Goal: Navigation & Orientation: Find specific page/section

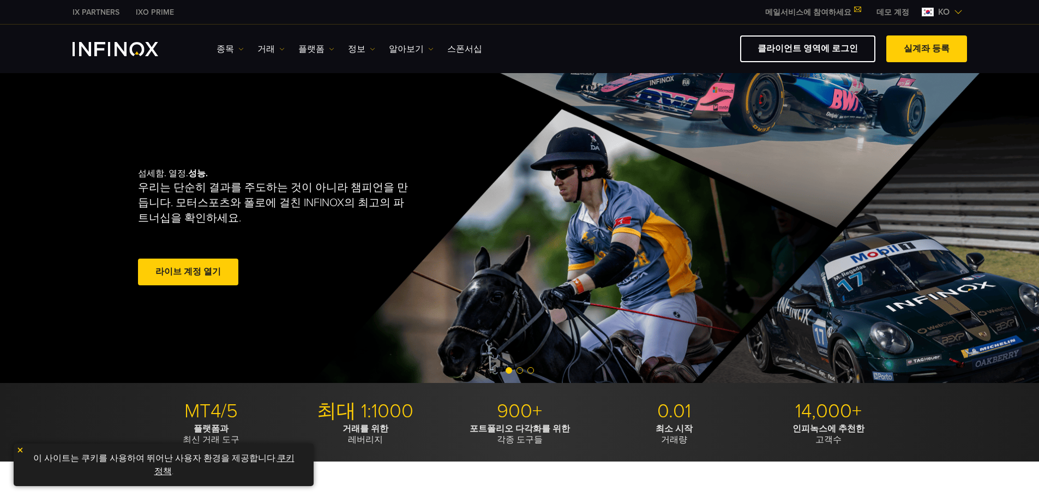
click at [840, 48] on link "클라이언트 영역에 로그인" at bounding box center [807, 48] width 135 height 27
click at [448, 50] on link "스폰서십" at bounding box center [464, 49] width 35 height 13
click at [447, 53] on link "스폰서십" at bounding box center [464, 49] width 35 height 13
click at [416, 50] on link "알아보기" at bounding box center [411, 49] width 45 height 13
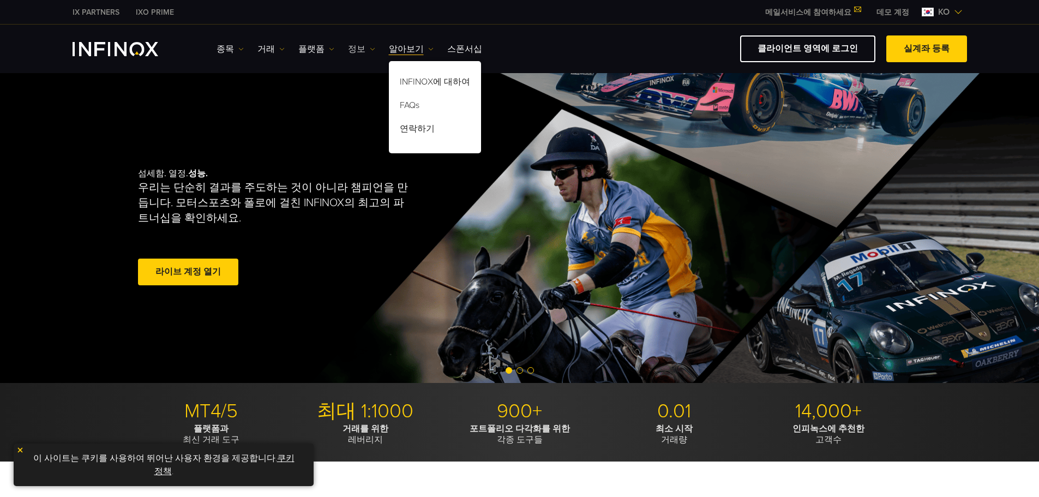
click at [350, 44] on link "정보" at bounding box center [361, 49] width 27 height 13
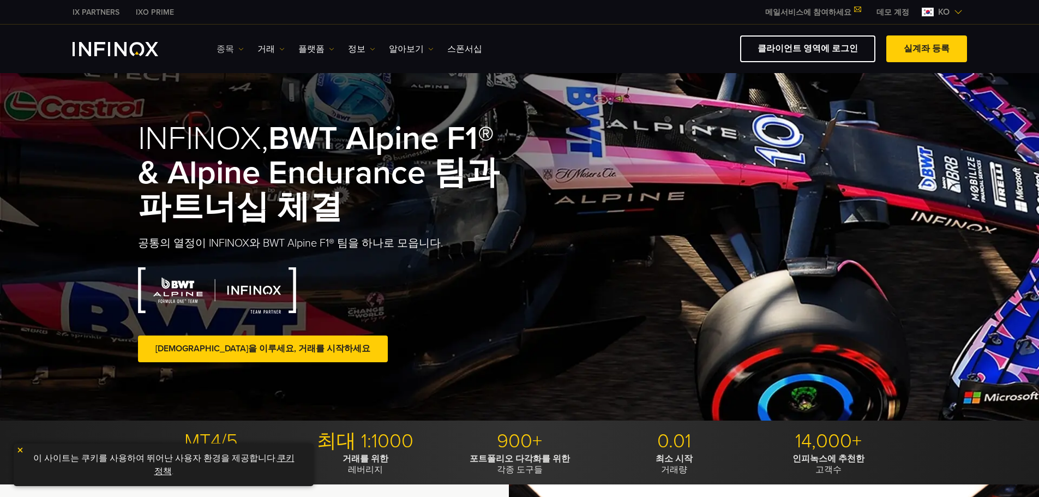
click at [224, 47] on link "종목" at bounding box center [230, 49] width 27 height 13
click at [258, 50] on link "거래" at bounding box center [270, 49] width 27 height 13
click at [298, 49] on link "플랫폼" at bounding box center [316, 49] width 36 height 13
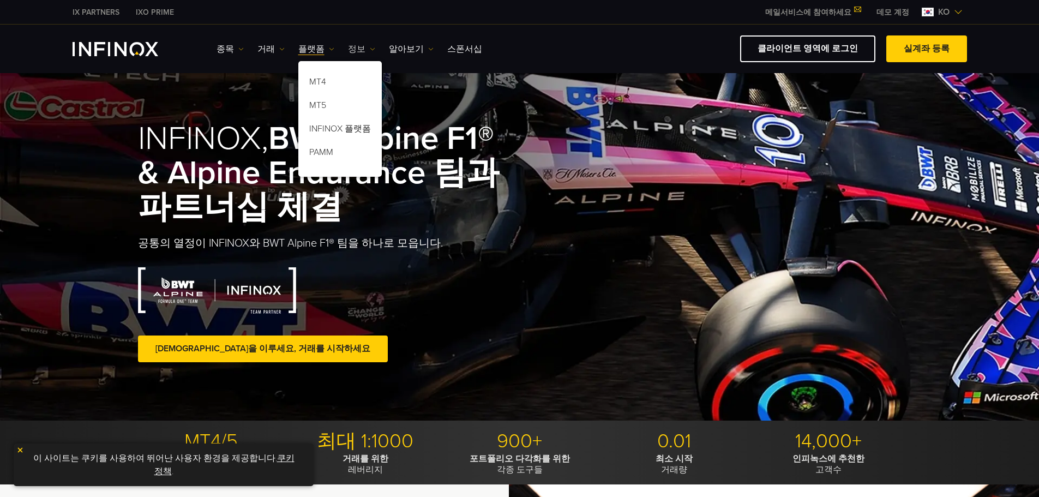
click at [358, 54] on link "정보" at bounding box center [361, 49] width 27 height 13
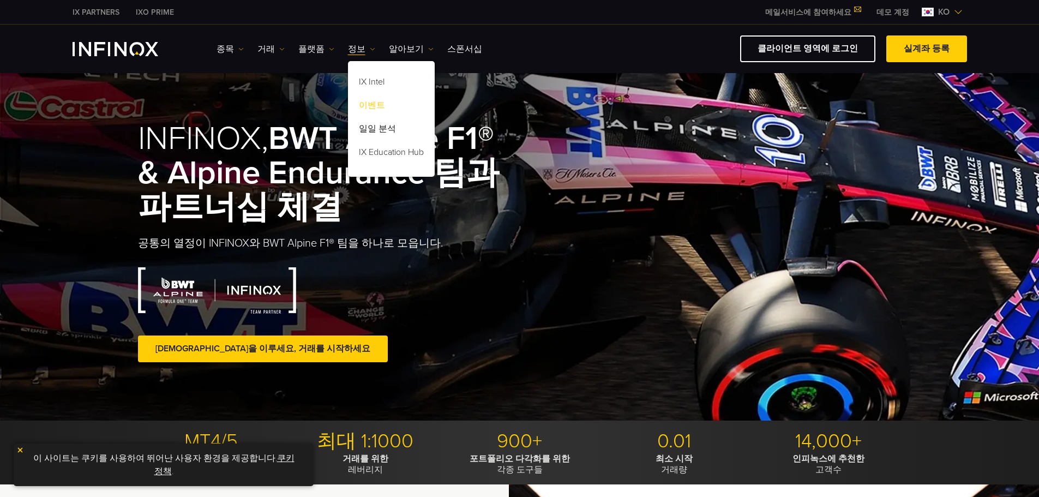
click at [368, 106] on link "이벤트" at bounding box center [391, 106] width 87 height 23
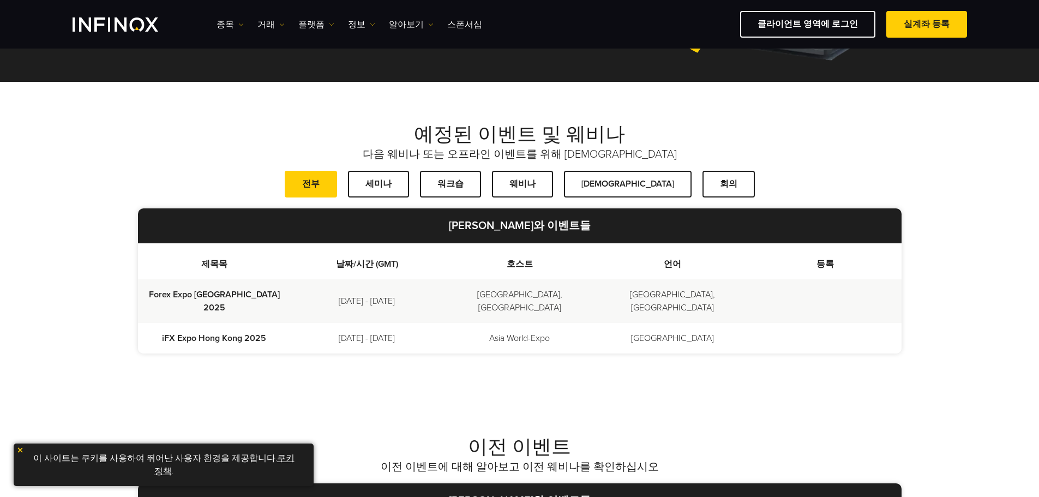
click at [406, 32] on div "종목 종목 상품 정보 거래 계정" at bounding box center [592, 24] width 750 height 27
click at [408, 27] on link "알아보기" at bounding box center [411, 24] width 45 height 13
click at [447, 21] on link "스폰서십" at bounding box center [464, 24] width 35 height 13
